Goal: Task Accomplishment & Management: Use online tool/utility

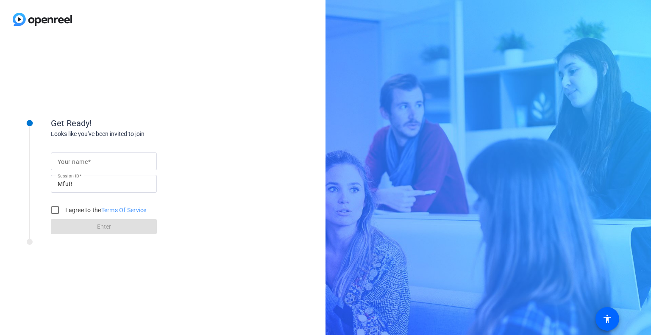
click at [72, 161] on mat-label "Your name" at bounding box center [73, 162] width 30 height 7
click at [72, 161] on input "Your name" at bounding box center [104, 162] width 92 height 10
type input "[PERSON_NAME]"
click at [56, 211] on input "I agree to the Terms Of Service" at bounding box center [55, 210] width 17 height 17
checkbox input "true"
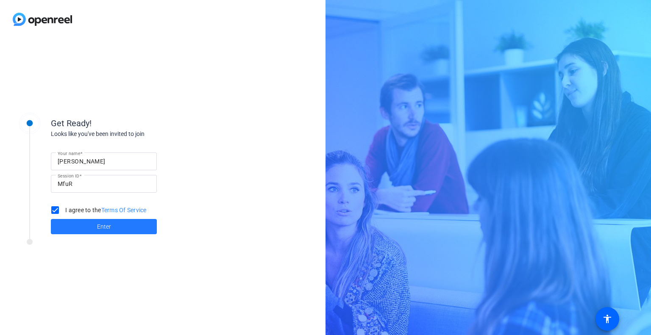
click at [96, 225] on span at bounding box center [104, 227] width 106 height 20
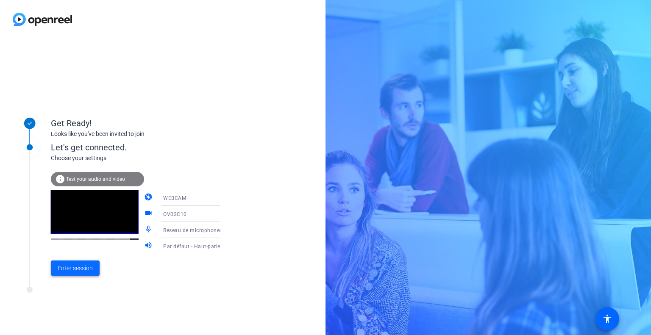
click at [86, 266] on span "Enter session" at bounding box center [75, 268] width 35 height 9
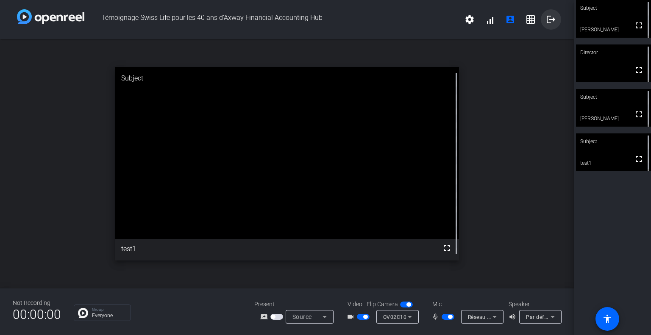
click at [551, 19] on mat-icon "logout" at bounding box center [551, 19] width 10 height 10
